Goal: Task Accomplishment & Management: Complete application form

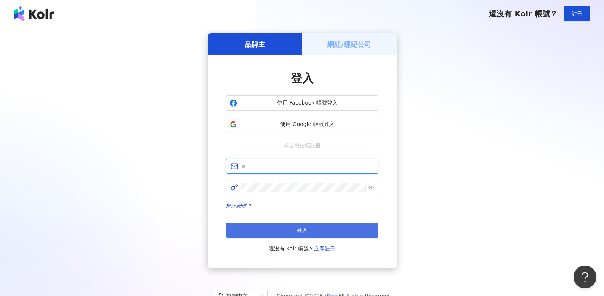
type input "**********"
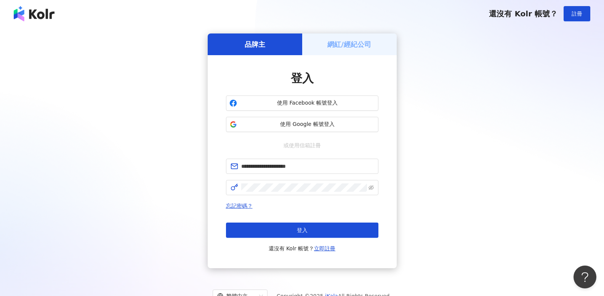
click at [286, 232] on button "登入" at bounding box center [302, 230] width 152 height 15
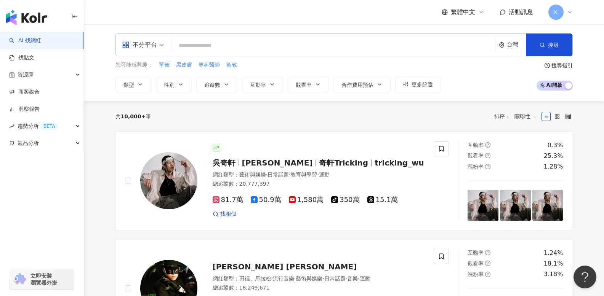
click at [221, 45] on input "search" at bounding box center [334, 45] width 318 height 14
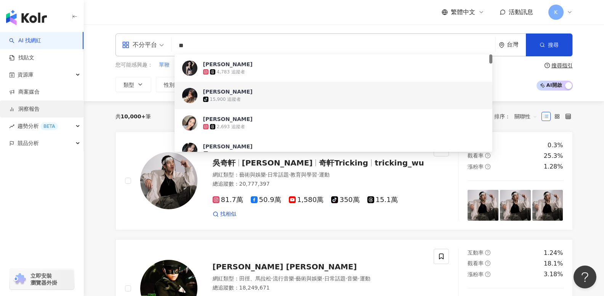
type input "**"
click at [30, 109] on link "洞察報告" at bounding box center [24, 110] width 30 height 8
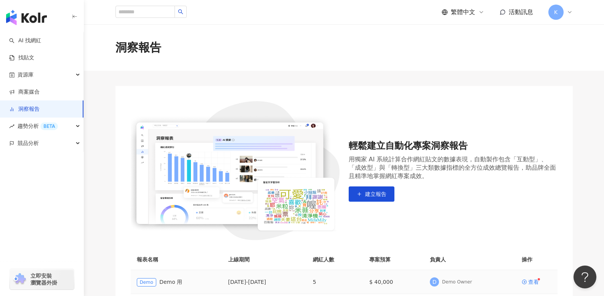
scroll to position [98, 0]
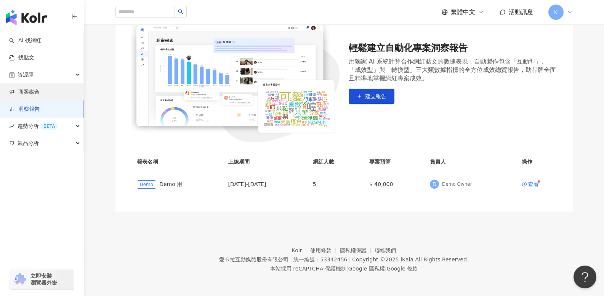
click at [40, 91] on link "商案媒合" at bounding box center [24, 92] width 30 height 8
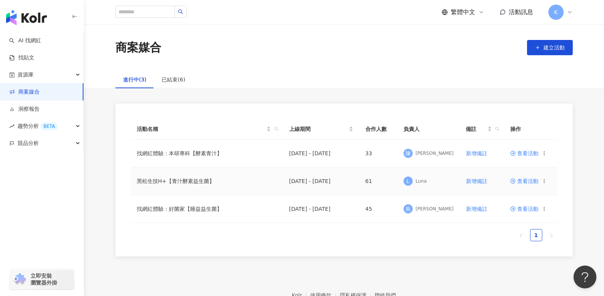
click at [201, 179] on td "黑松生技H+【青汁酵素益生菌】" at bounding box center [207, 182] width 152 height 28
click at [524, 182] on span "查看活動" at bounding box center [524, 181] width 28 height 5
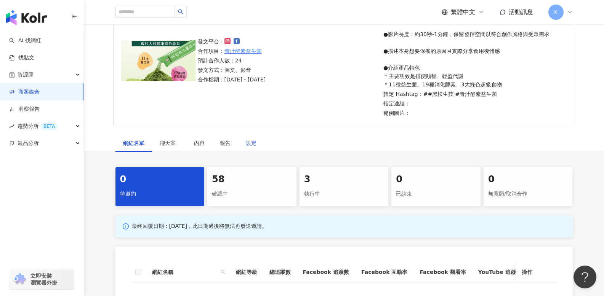
scroll to position [134, 0]
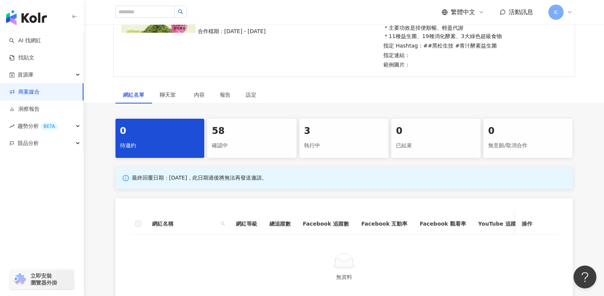
click at [240, 140] on div "確認中" at bounding box center [252, 145] width 80 height 13
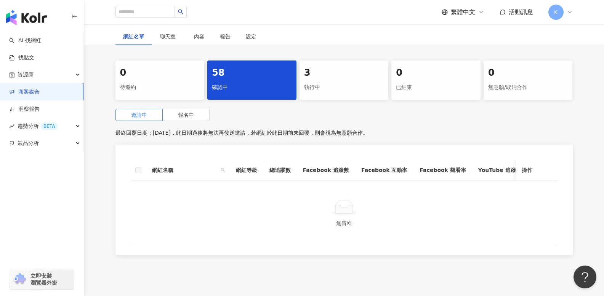
scroll to position [160, 0]
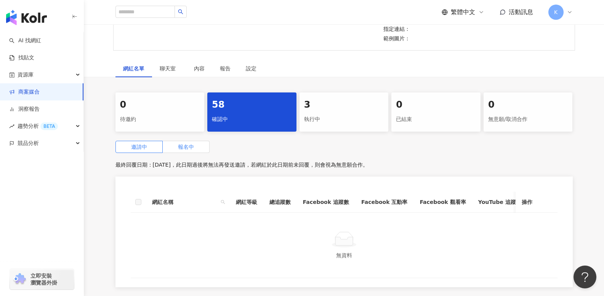
drag, startPoint x: 189, startPoint y: 145, endPoint x: 195, endPoint y: 147, distance: 5.5
click at [189, 145] on span "報名中" at bounding box center [186, 147] width 16 height 6
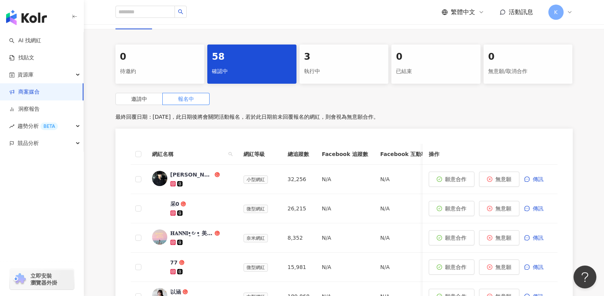
scroll to position [178, 0]
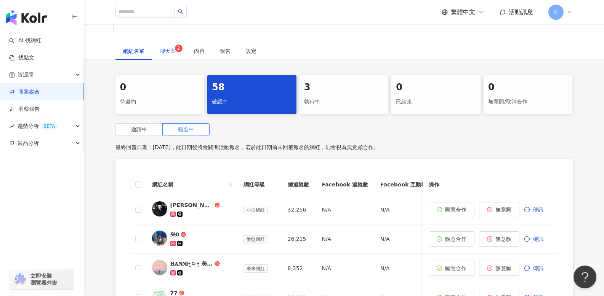
click at [178, 52] on span "2" at bounding box center [178, 49] width 3 height 8
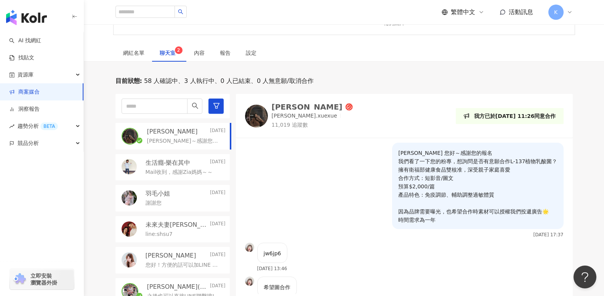
scroll to position [181, 0]
